Goal: Task Accomplishment & Management: Manage account settings

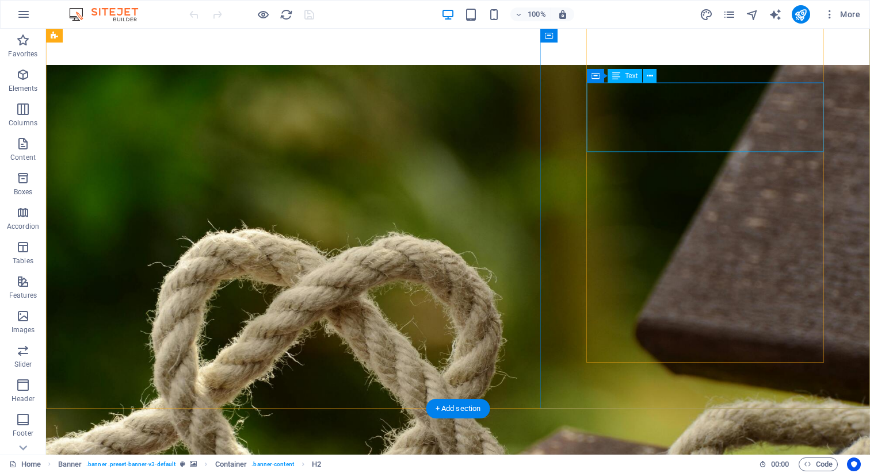
scroll to position [1460, 0]
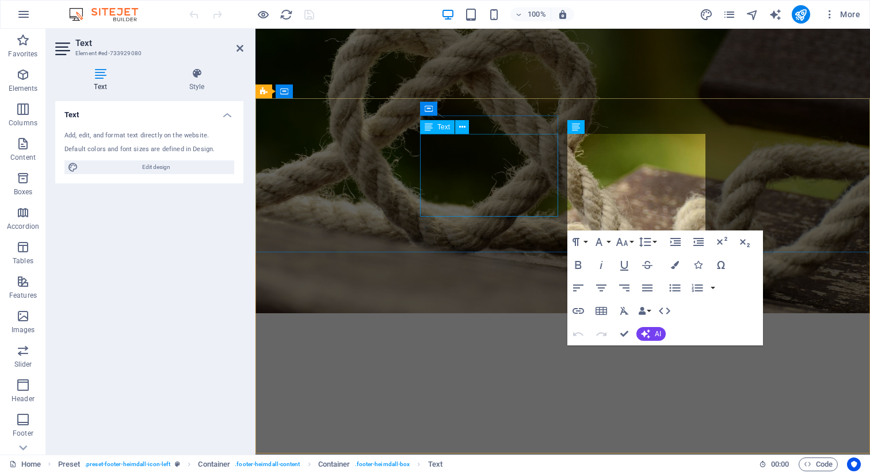
scroll to position [1731, 0]
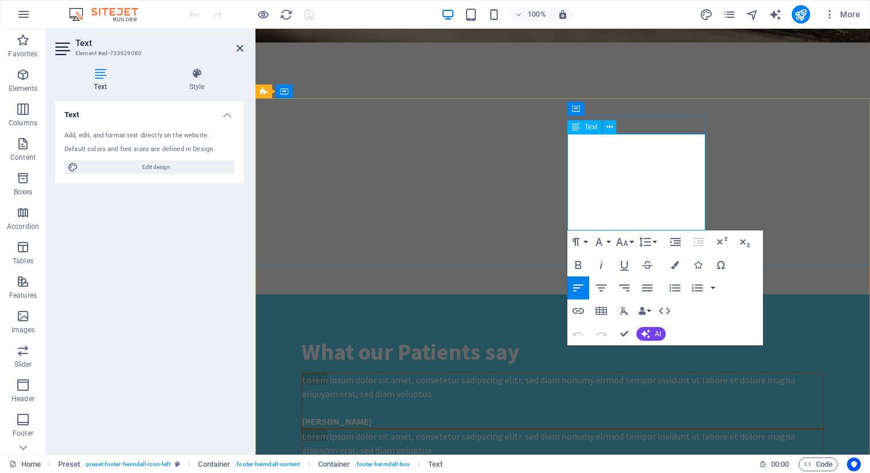
click span "0123 - 456789"
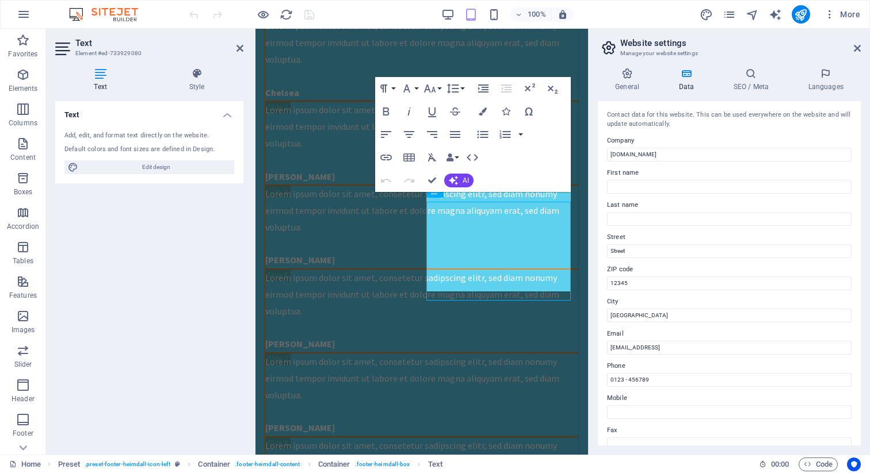
click at [646, 143] on label "Company" at bounding box center [729, 141] width 245 height 14
click at [646, 148] on input "[DOMAIN_NAME]" at bounding box center [729, 155] width 245 height 14
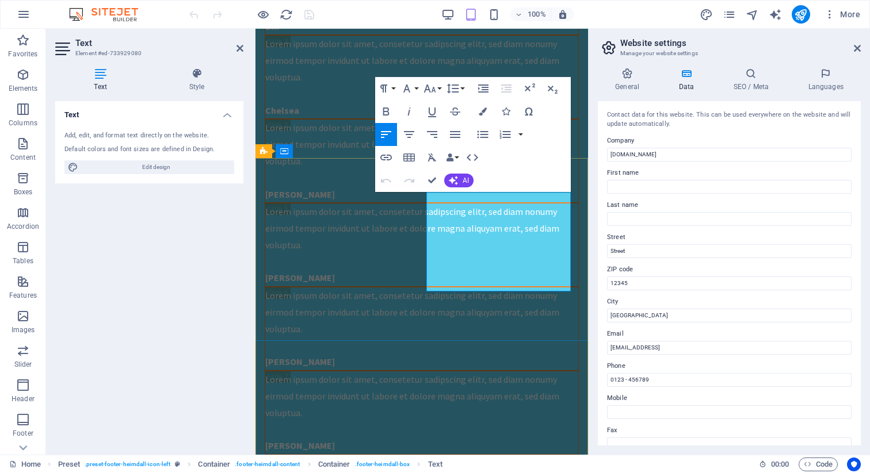
click span "0123 - 456789"
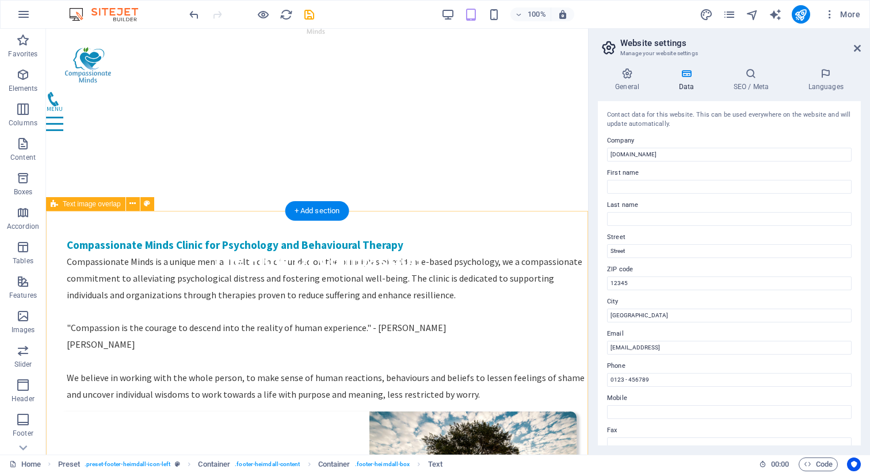
scroll to position [0, 0]
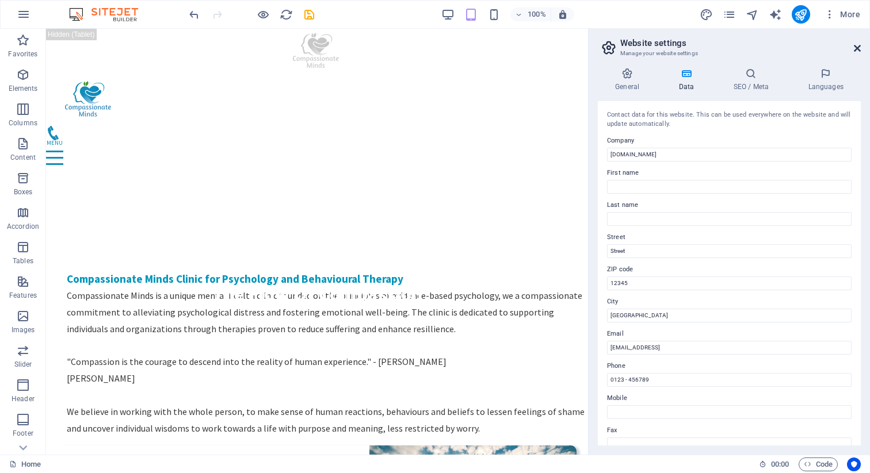
click at [856, 49] on icon at bounding box center [857, 48] width 7 height 9
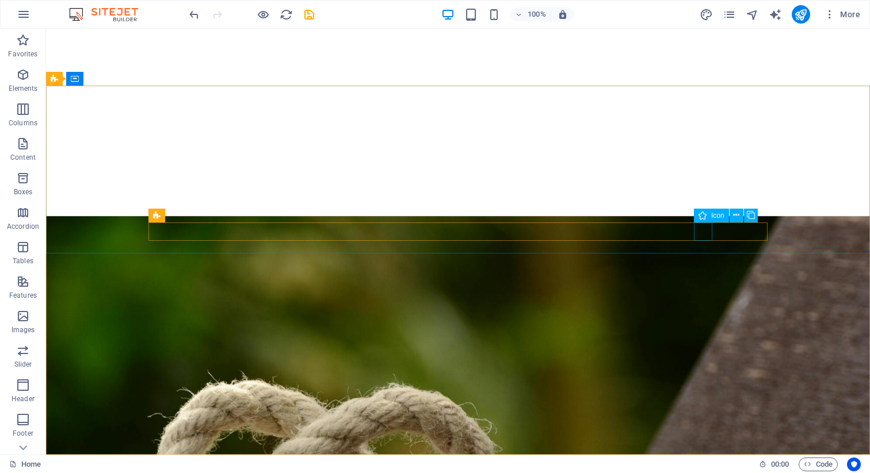
scroll to position [1474, 0]
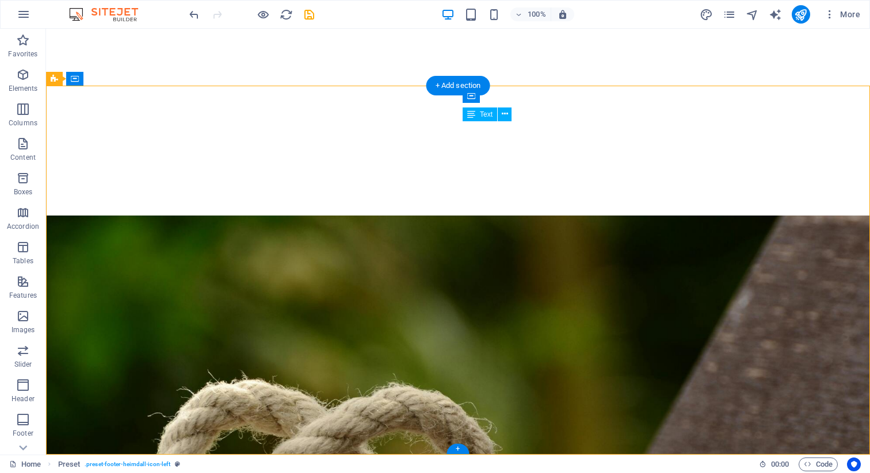
drag, startPoint x: 567, startPoint y: 144, endPoint x: 483, endPoint y: 131, distance: 85.5
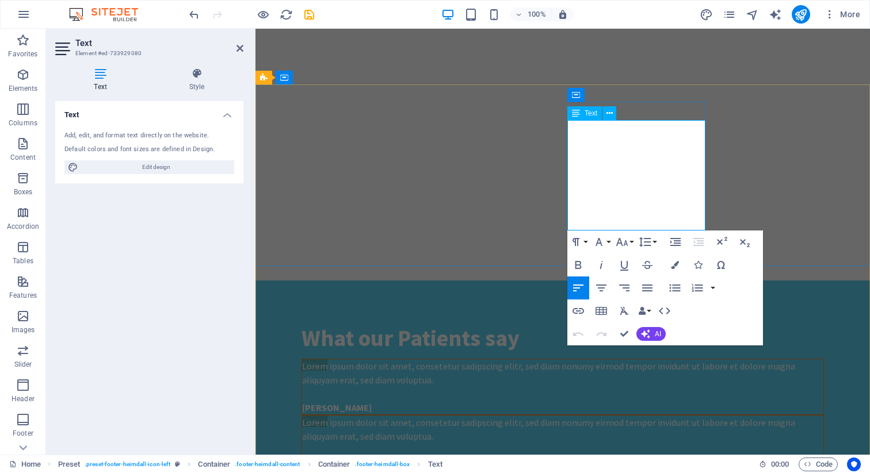
drag, startPoint x: 569, startPoint y: 129, endPoint x: 671, endPoint y: 136, distance: 102.1
copy div "Phone: [PHONE_NUMBER] WhatsApp: [PHONE_NUMBER]"
